Goal: Find specific page/section: Find specific page/section

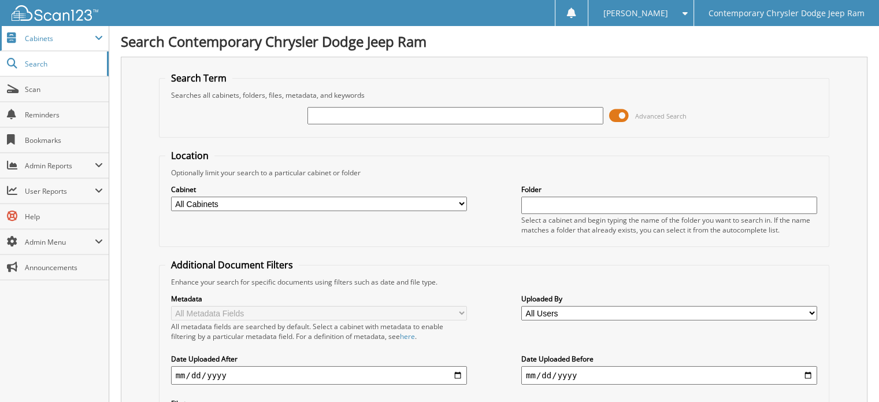
click at [37, 40] on span "Cabinets" at bounding box center [60, 39] width 70 height 10
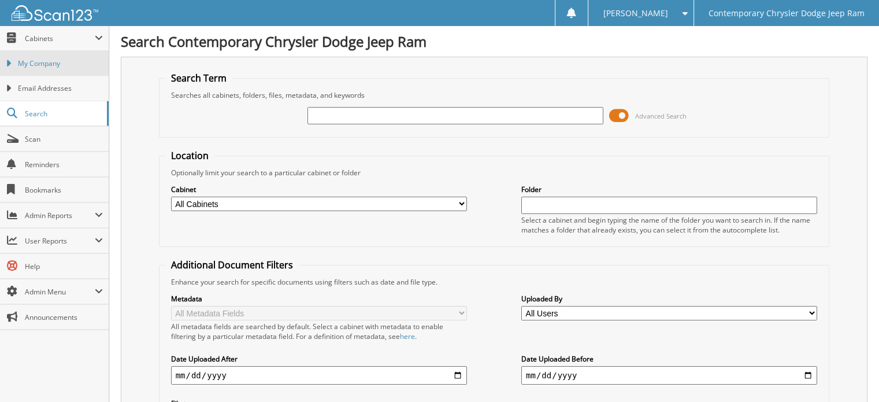
click at [25, 60] on span "My Company" at bounding box center [60, 63] width 85 height 10
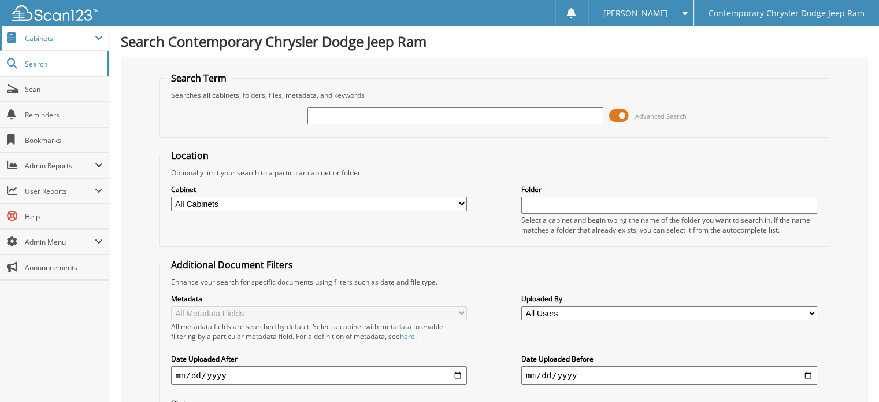
click at [38, 42] on span "Cabinets" at bounding box center [60, 39] width 70 height 10
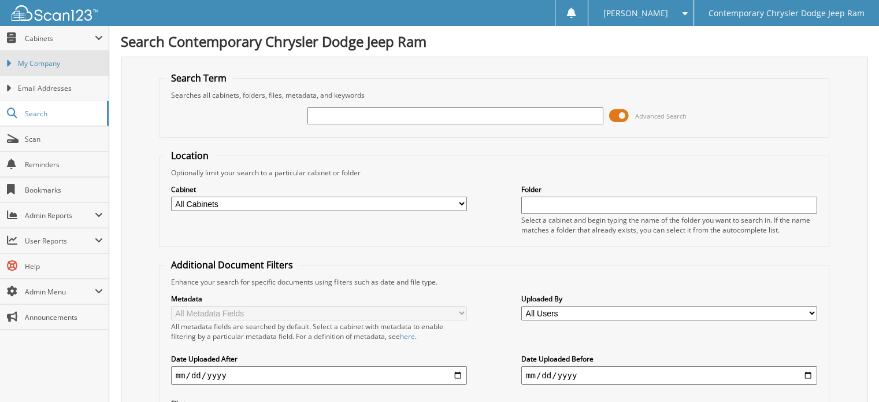
click at [32, 65] on span "My Company" at bounding box center [60, 63] width 85 height 10
